Goal: Find specific page/section: Find specific page/section

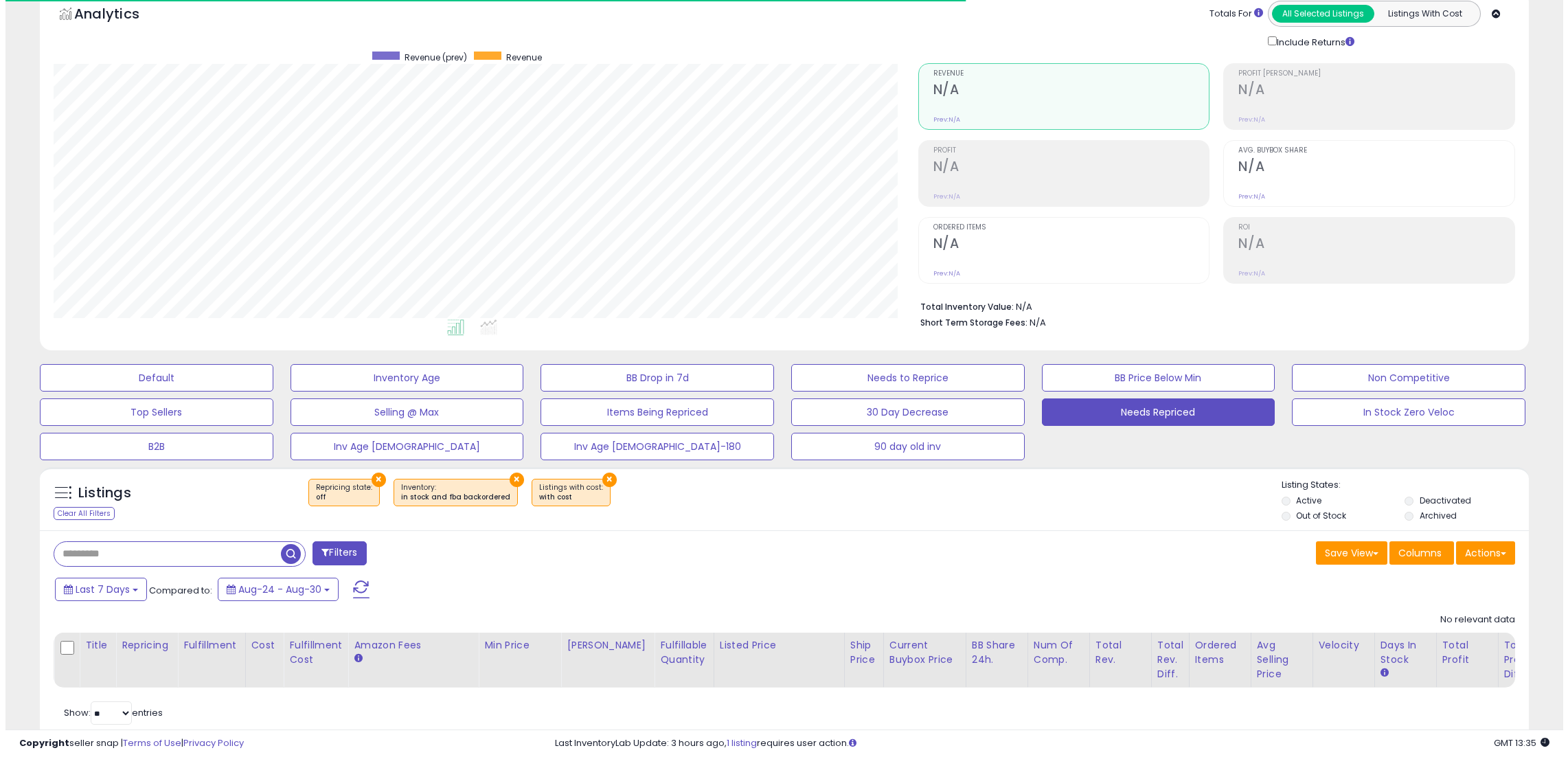
scroll to position [281, 864]
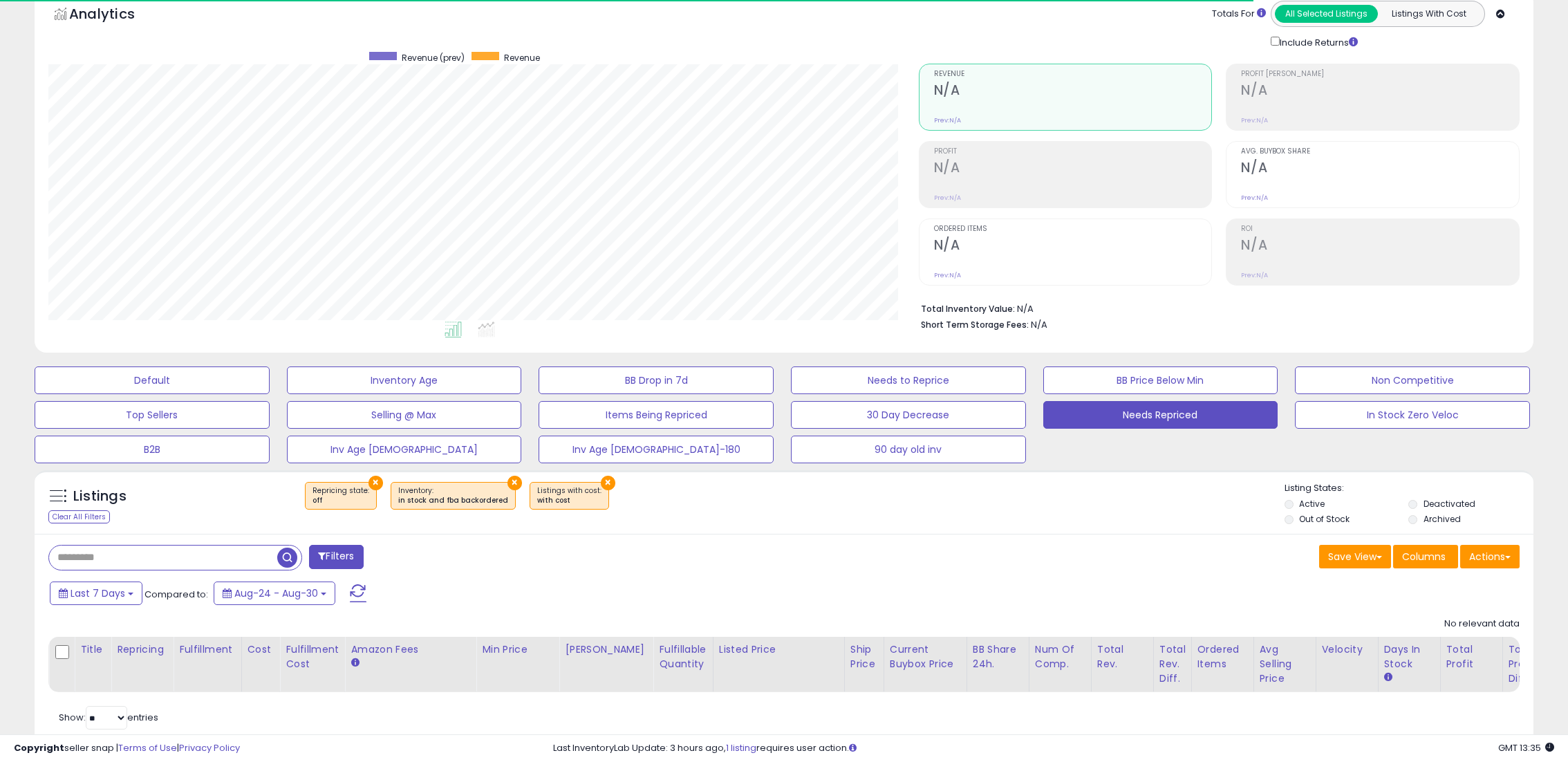
click at [360, 593] on span at bounding box center [358, 592] width 17 height 18
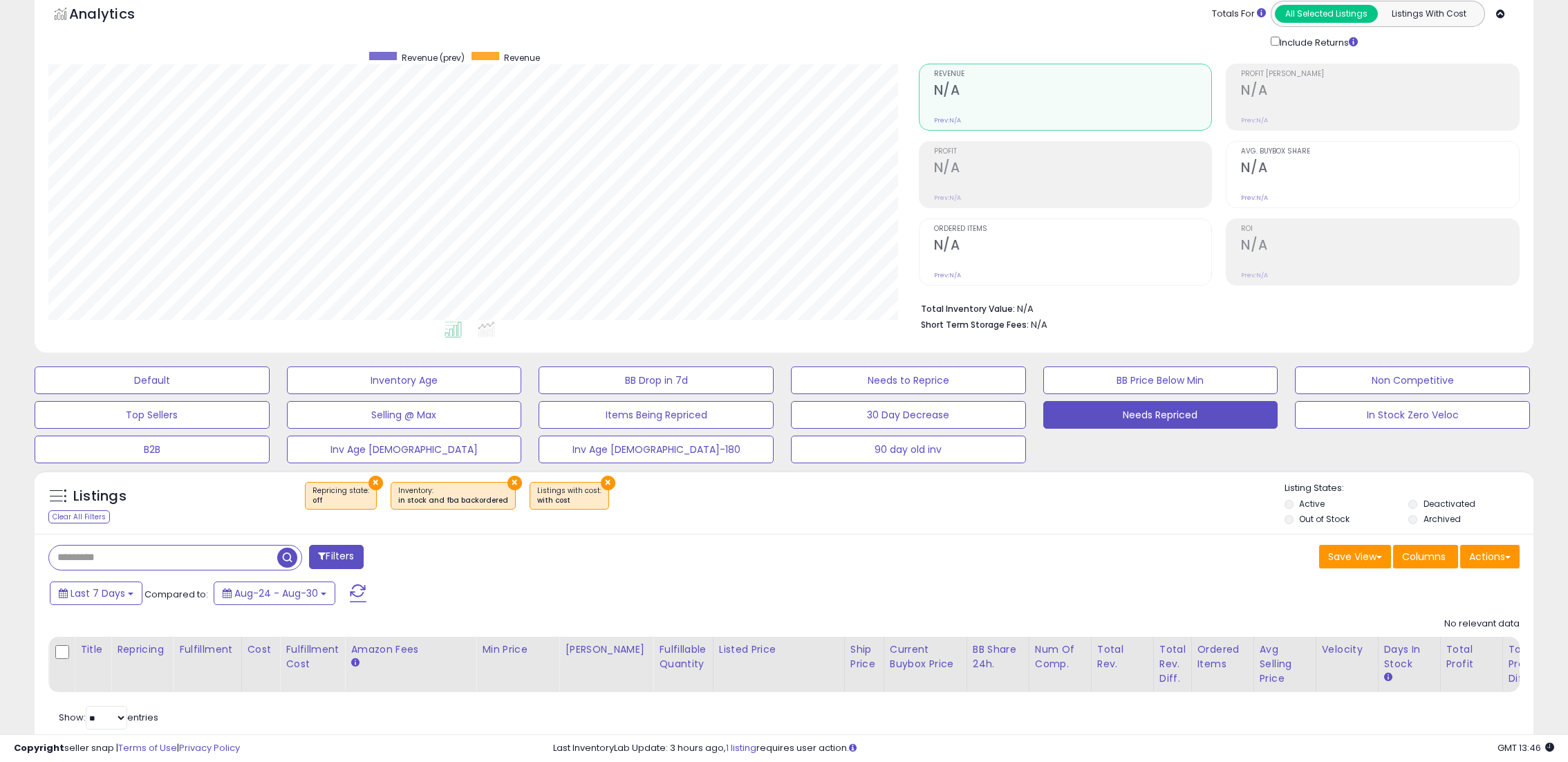
click at [365, 594] on button at bounding box center [358, 592] width 35 height 27
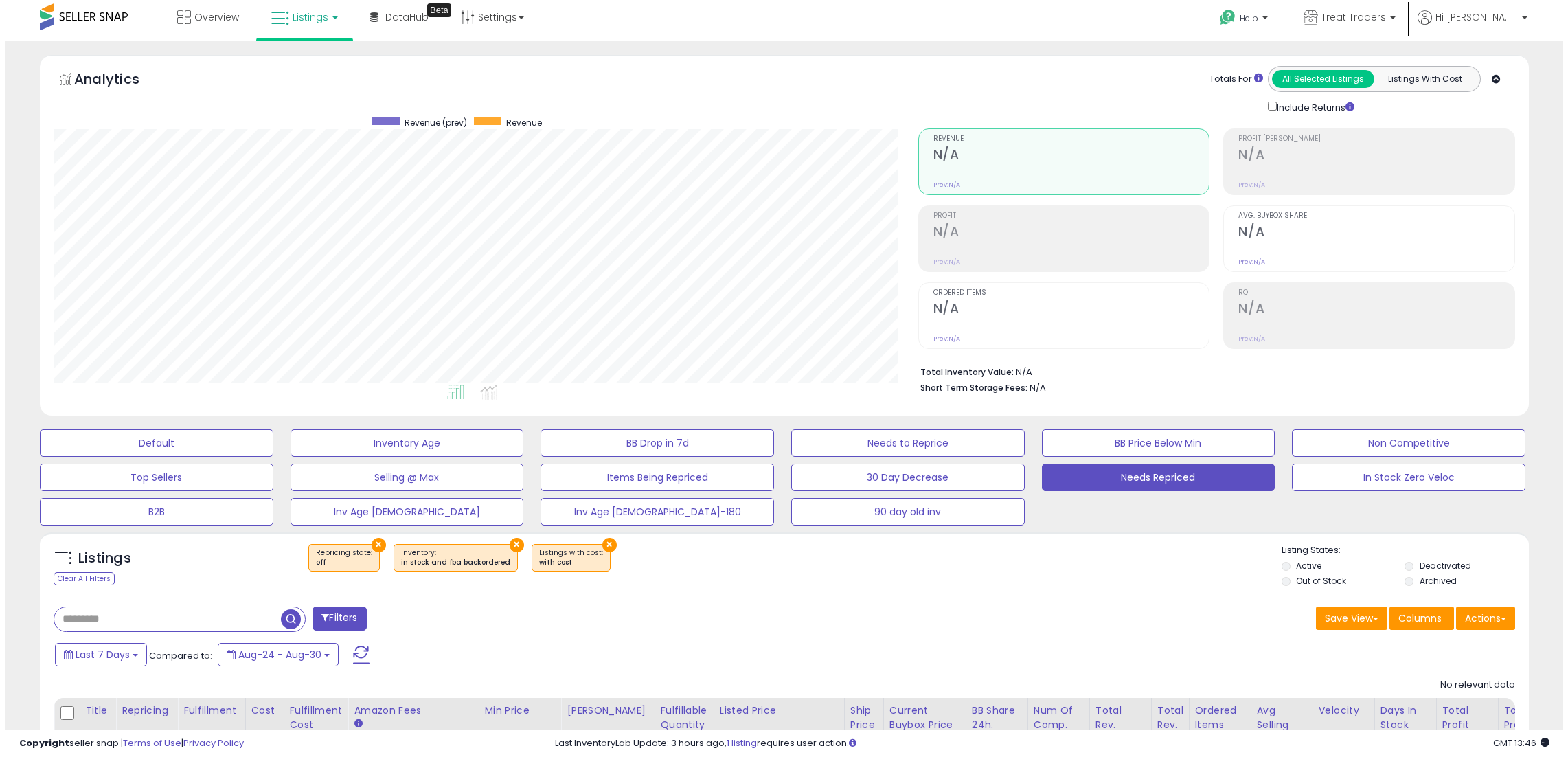
scroll to position [0, 0]
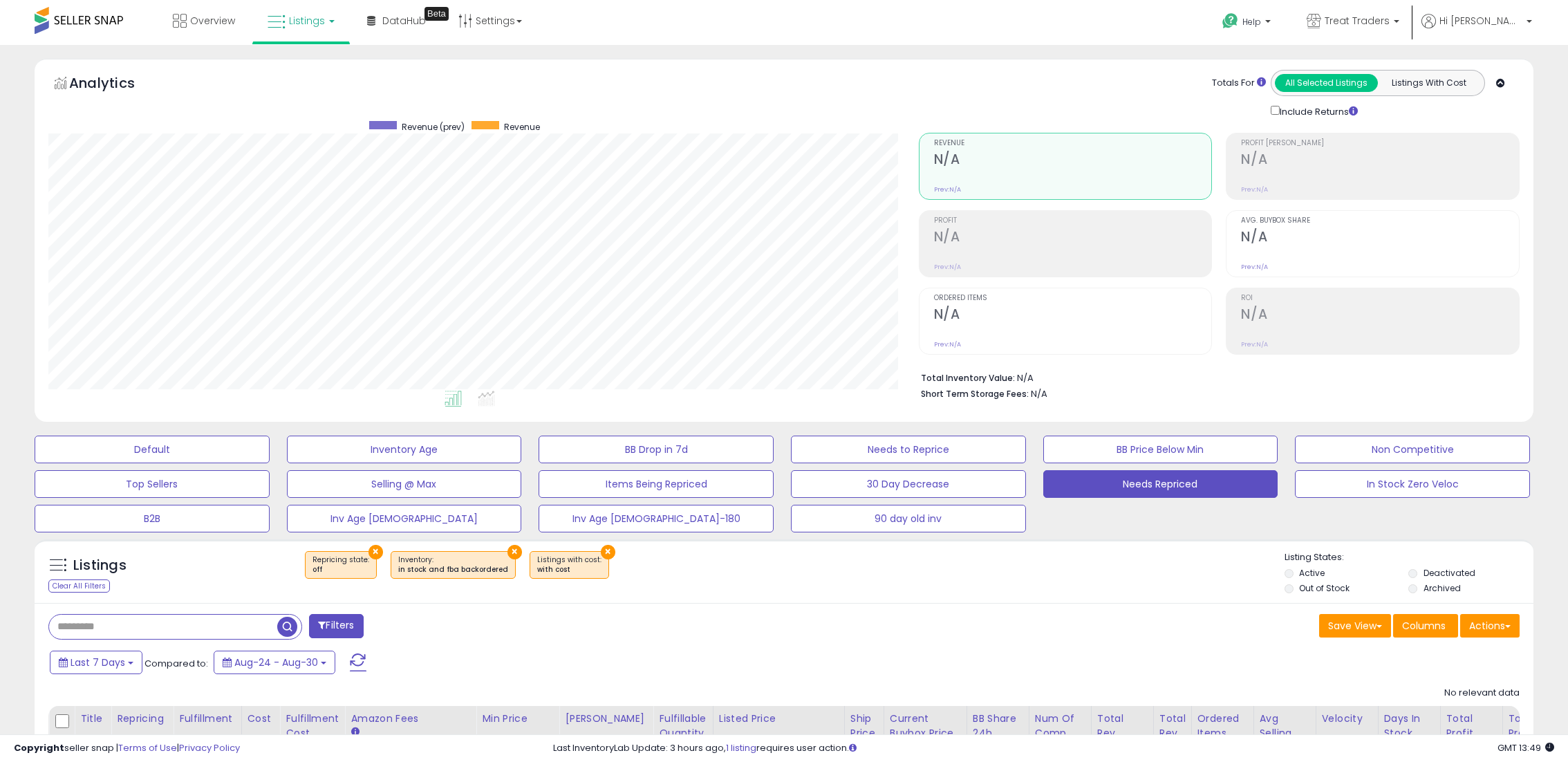
click at [366, 667] on button at bounding box center [358, 661] width 35 height 27
click at [168, 463] on button "Default" at bounding box center [152, 449] width 235 height 27
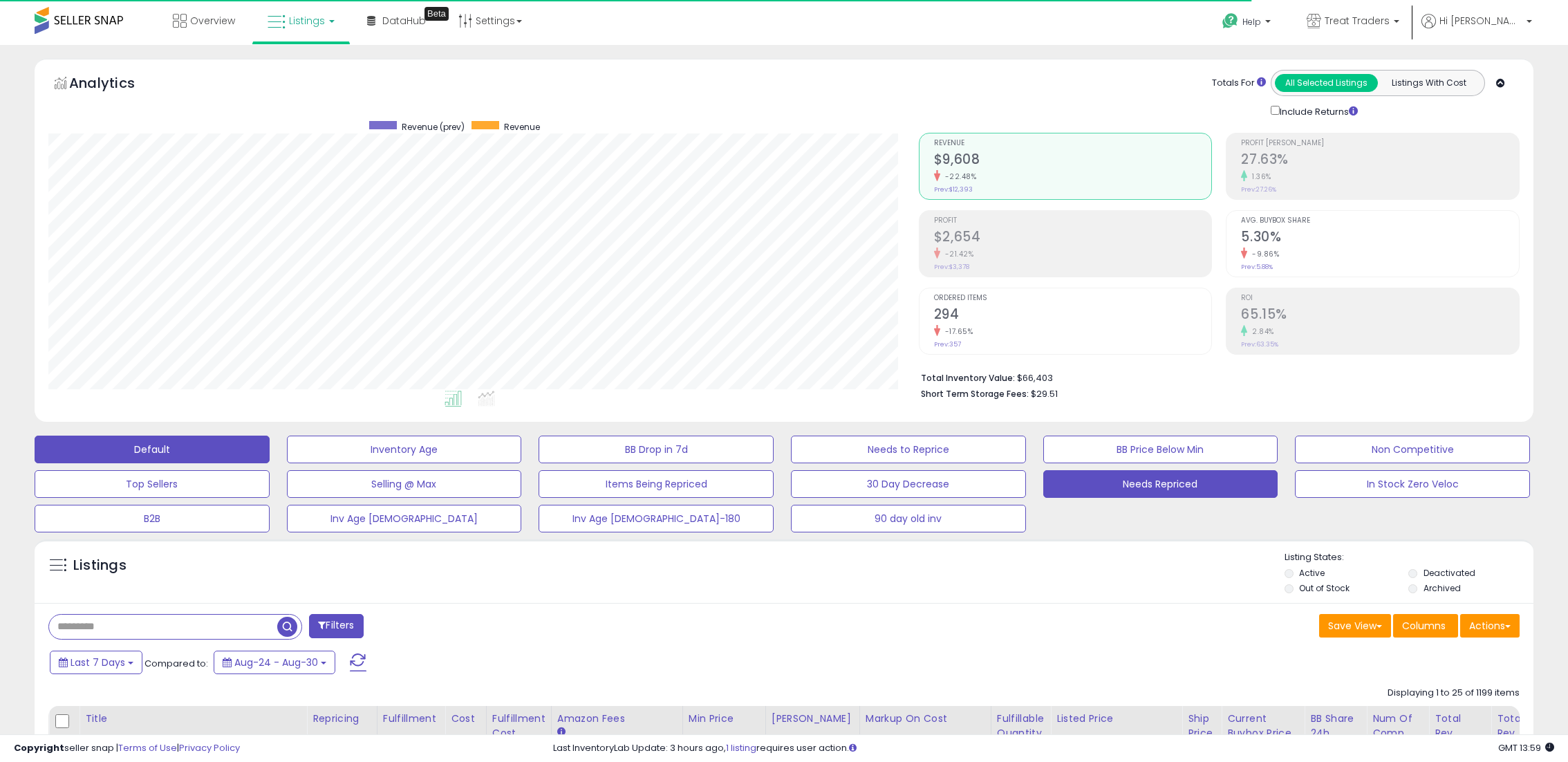
click at [1086, 483] on button "Needs Repriced" at bounding box center [1160, 483] width 235 height 27
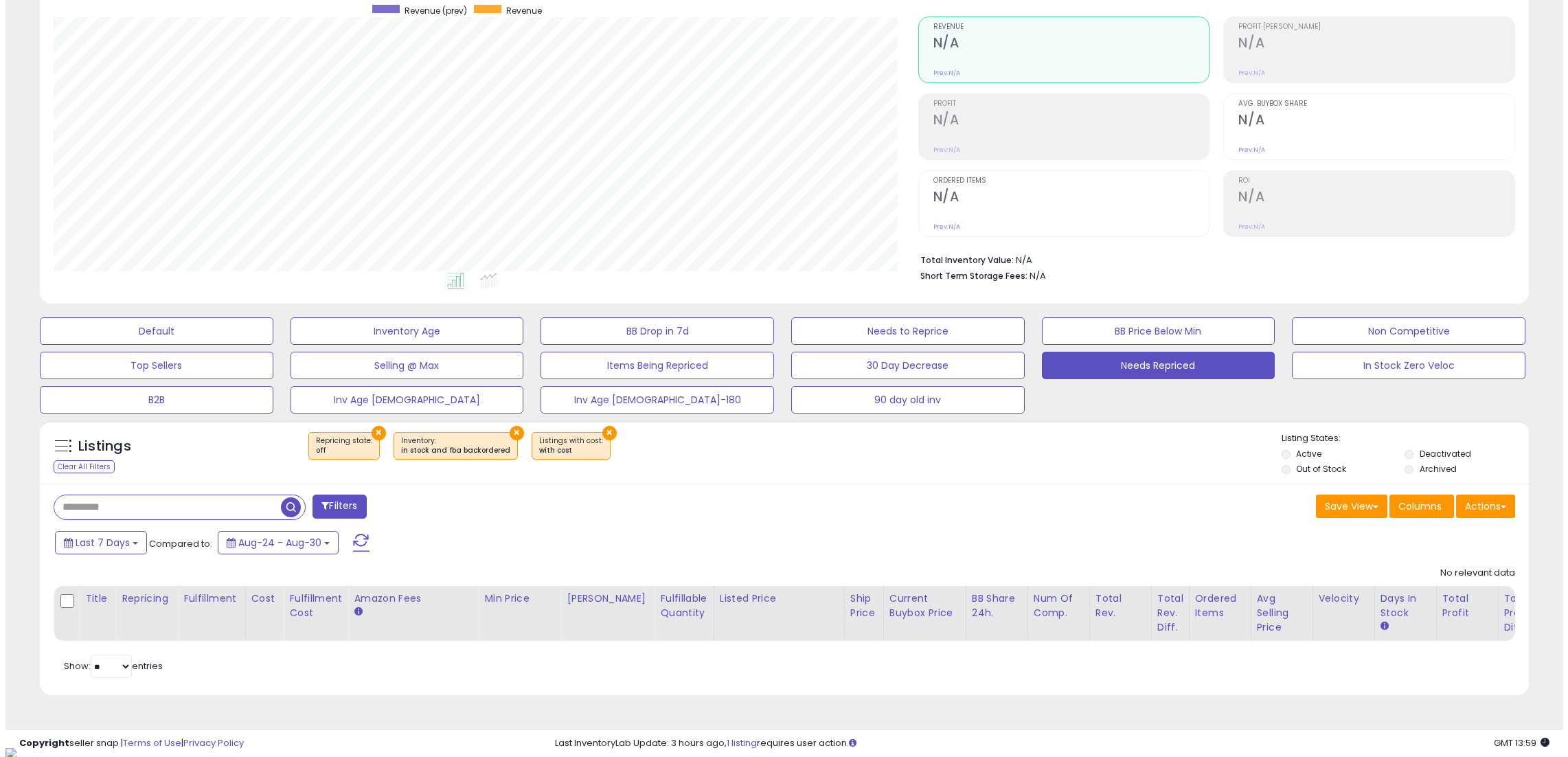
scroll to position [281, 864]
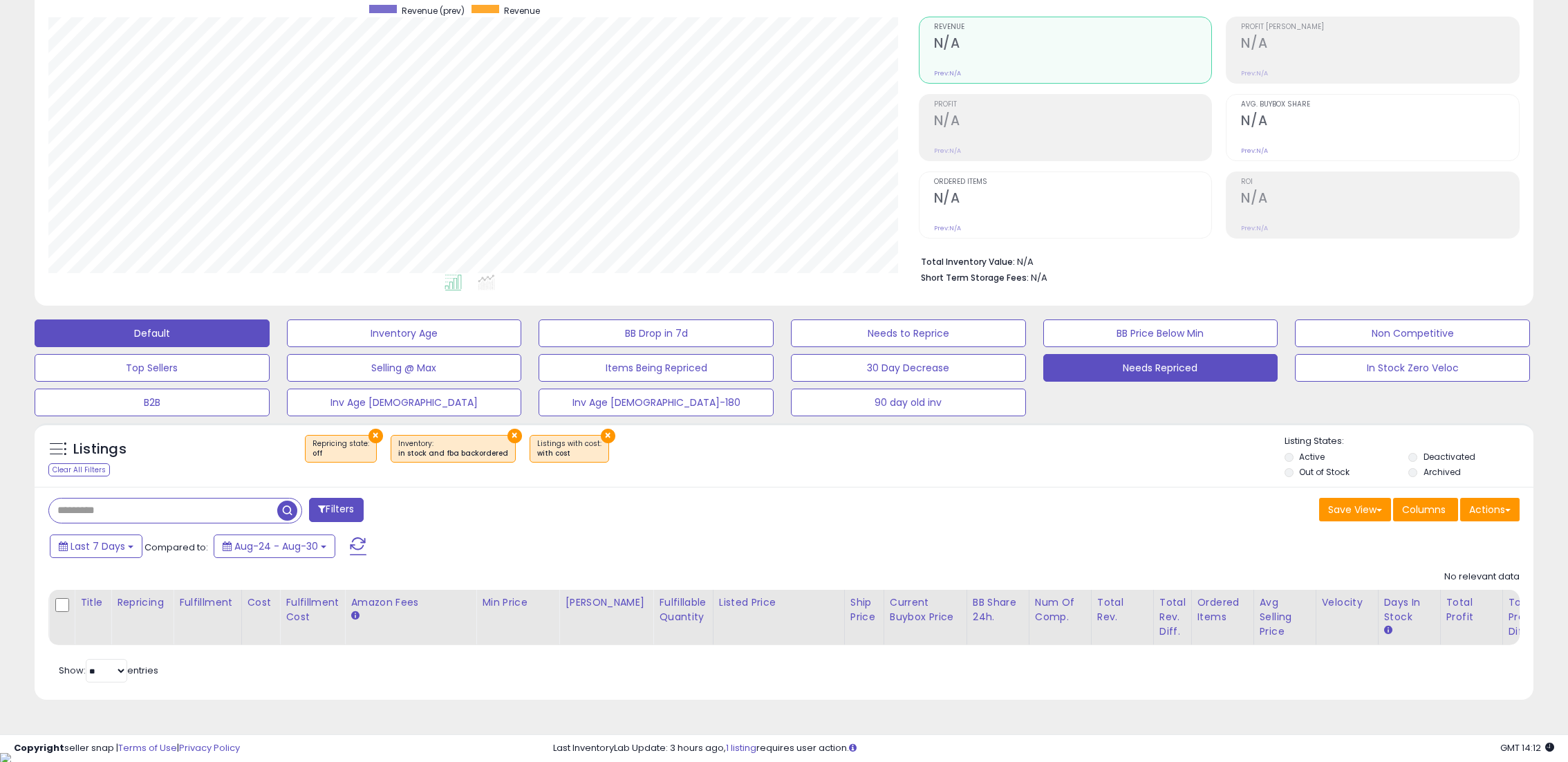
click at [183, 321] on button "Default" at bounding box center [152, 332] width 235 height 27
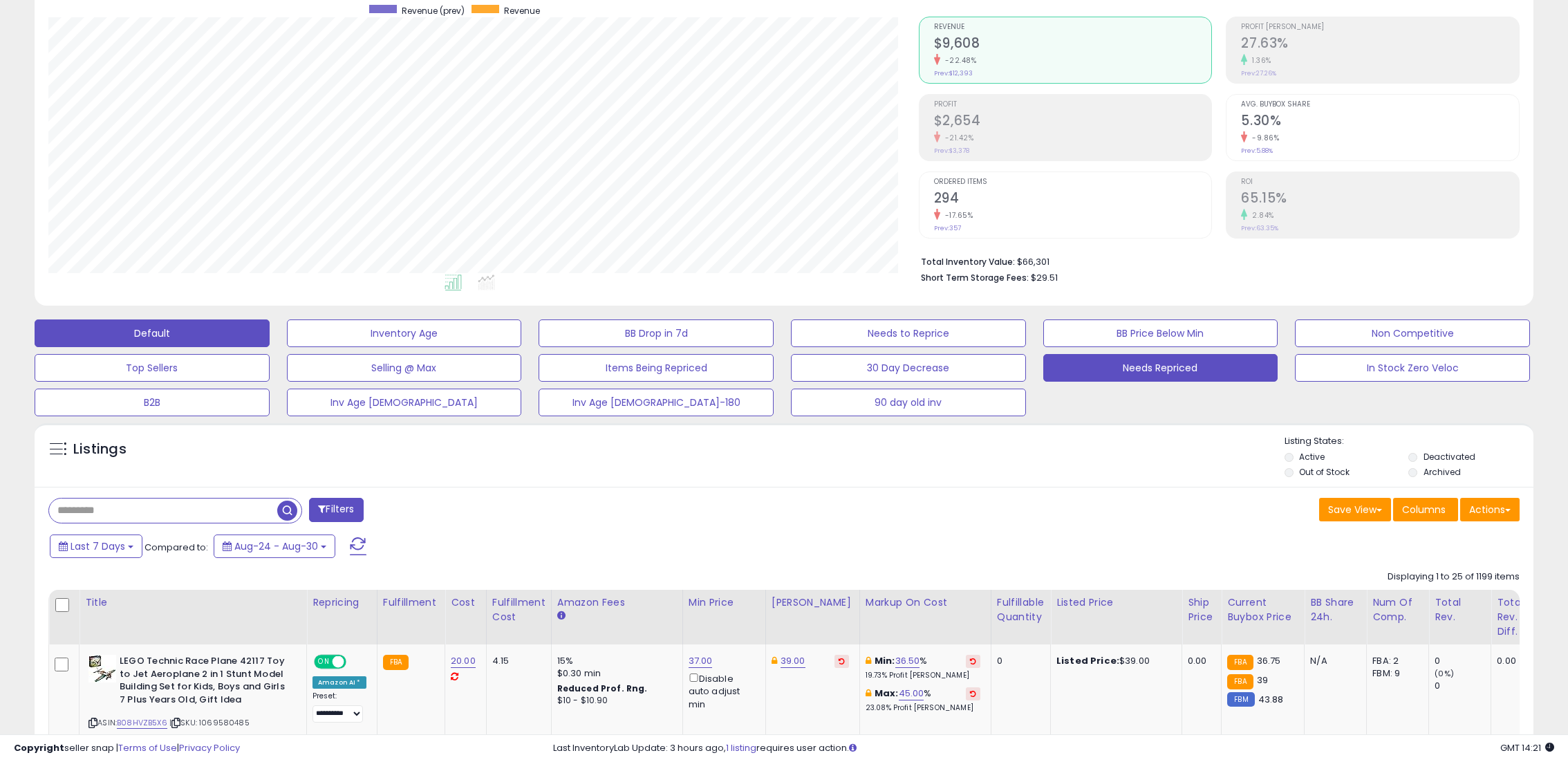
click at [1106, 362] on button "Needs Repriced" at bounding box center [1160, 367] width 235 height 27
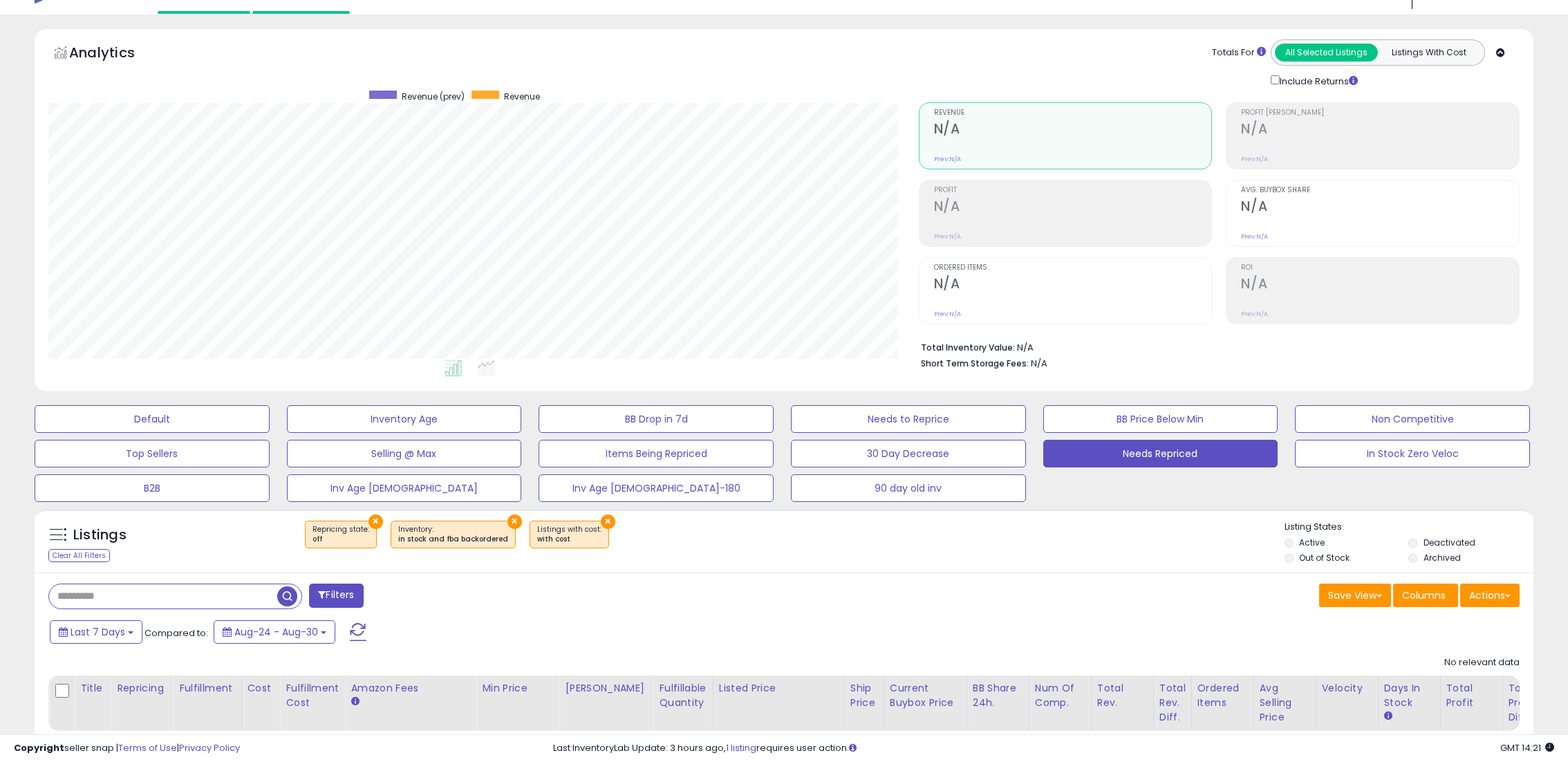
scroll to position [0, 0]
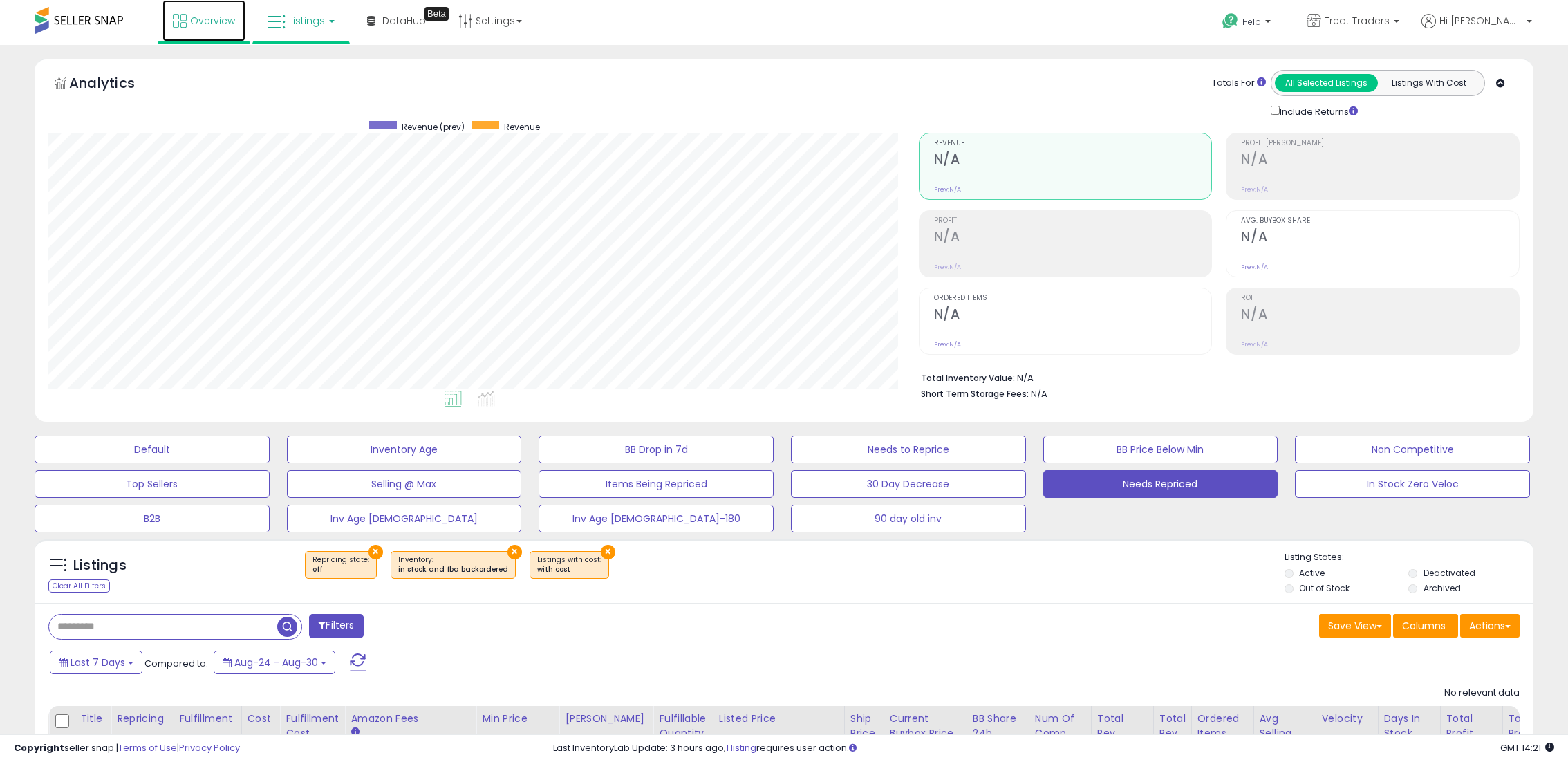
click at [220, 10] on link "Overview" at bounding box center [204, 21] width 83 height 42
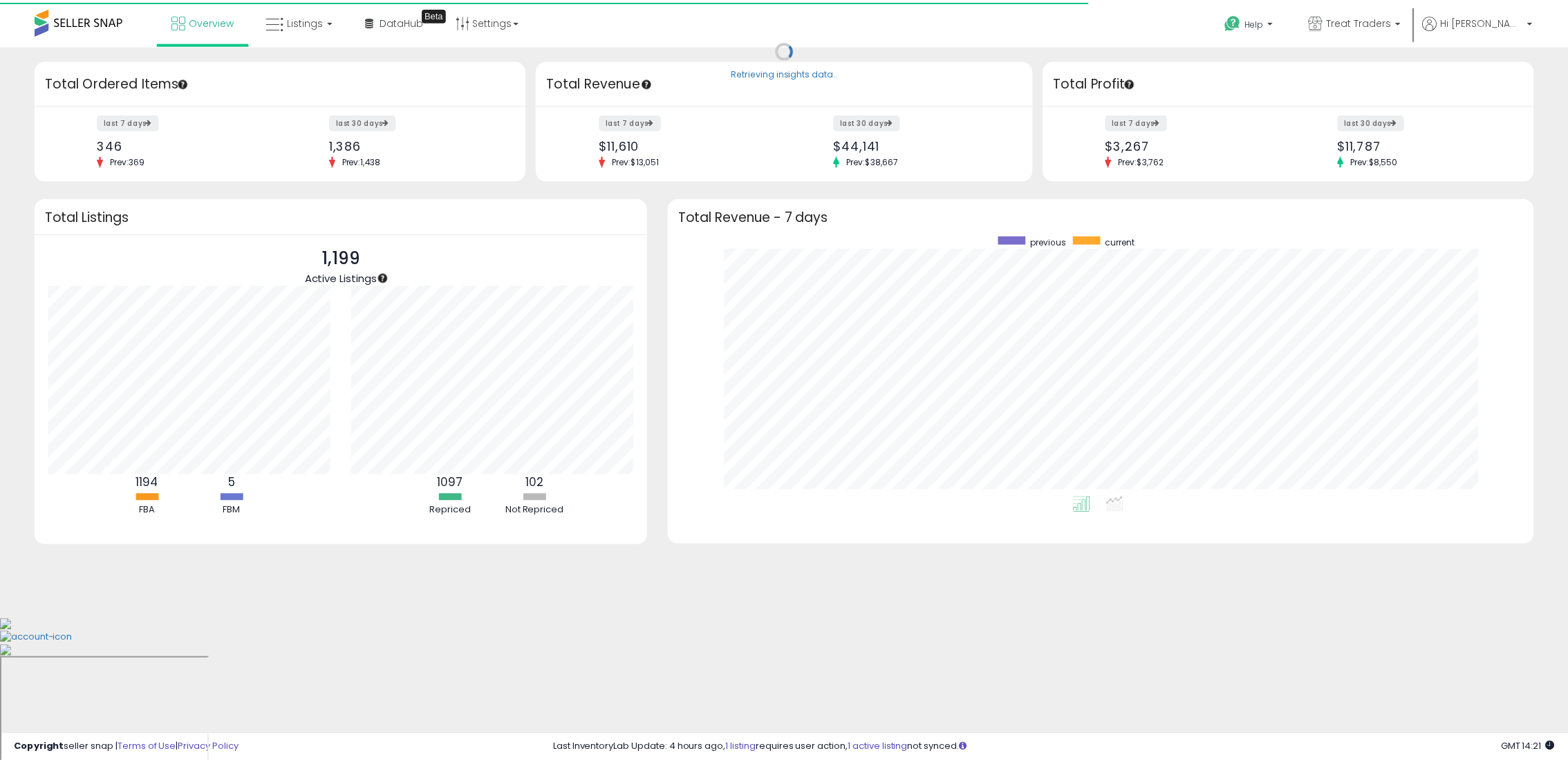
scroll to position [690793, 690465]
